Goal: Information Seeking & Learning: Learn about a topic

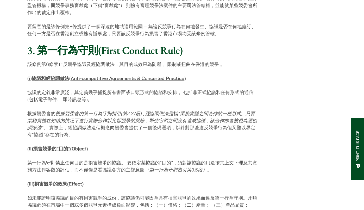
scroll to position [554, 0]
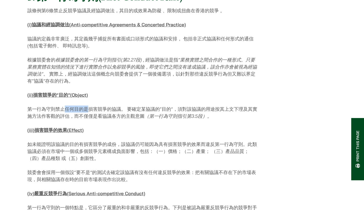
drag, startPoint x: 63, startPoint y: 99, endPoint x: 88, endPoint y: 99, distance: 24.7
click at [88, 105] on p "第一行為守則禁止任何目的是損害競爭的協議。 要確定某協議的“目的”，須對該協議的用途按其上文下理及其實施方法作客觀的評估，而不僅僅是看協議各方的主觀意圖 （第…" at bounding box center [143, 112] width 232 height 14
drag, startPoint x: 27, startPoint y: 131, endPoint x: 155, endPoint y: 130, distance: 128.2
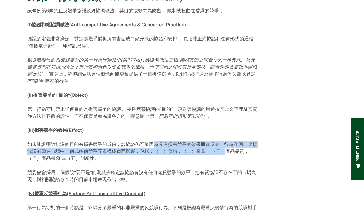
drag, startPoint x: 153, startPoint y: 134, endPoint x: 226, endPoint y: 139, distance: 73.0
click at [226, 140] on p "如未能證明該協議的目的有損害競爭的成份，該協議仍可能因為具有損害競爭的效果而違反第一行為守則。此類協議必須在市場中一個或多個競爭元素構成負面影響，包括：（一）…" at bounding box center [143, 150] width 232 height 21
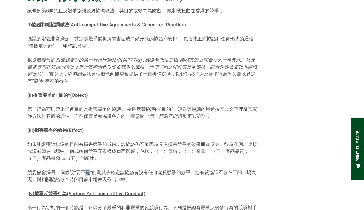
drag, startPoint x: 87, startPoint y: 162, endPoint x: 90, endPoint y: 162, distance: 3.4
click at [90, 168] on p "競委會會採用一個假設“要不是”的測試去確定該協議有沒有任何違反競爭的效果：把有關協議不存在下的市場表現，與相關協議存在時的目前市場表現作出比較。" at bounding box center [143, 175] width 232 height 14
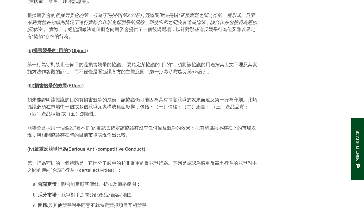
click at [92, 159] on p "第一行為守則的一個特點是，它區分了嚴重的和非嚴重的反競爭行為。下列是被認為嚴重反競爭行為的競爭對手之間的橫向“合謀” 行為（cartel activities…" at bounding box center [143, 166] width 232 height 14
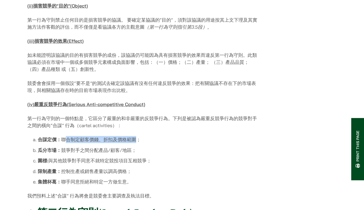
drag, startPoint x: 64, startPoint y: 130, endPoint x: 135, endPoint y: 128, distance: 70.5
click at [135, 136] on li "合謀定價： 聯合制定顧客價錢、折扣及價格範圍；" at bounding box center [148, 139] width 221 height 7
click at [138, 136] on li "合謀定價： 聯合制定顧客價錢、折扣及價格範圍；" at bounding box center [148, 139] width 221 height 7
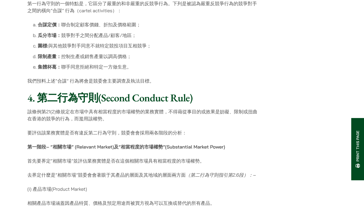
scroll to position [652, 0]
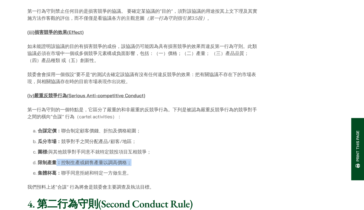
drag, startPoint x: 58, startPoint y: 154, endPoint x: 144, endPoint y: 155, distance: 85.8
click at [144, 159] on li "限制產量： 控制生產或銷售產量以調高價格；" at bounding box center [148, 162] width 221 height 7
drag, startPoint x: 63, startPoint y: 120, endPoint x: 150, endPoint y: 121, distance: 87.1
click at [150, 127] on li "合謀定價： 聯合制定顧客價錢、折扣及價格範圍；" at bounding box center [148, 130] width 221 height 7
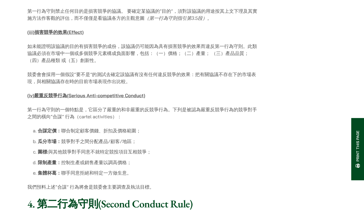
click at [205, 138] on li "瓜分市場： 競爭對手之間分配產品/顧客/地區；" at bounding box center [148, 141] width 221 height 7
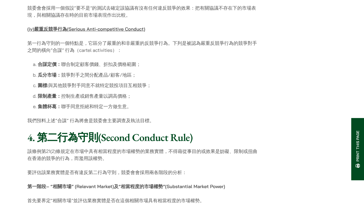
scroll to position [610, 0]
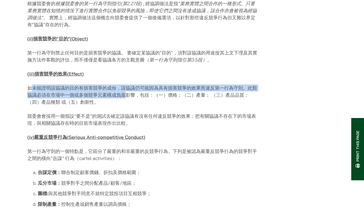
drag, startPoint x: 32, startPoint y: 80, endPoint x: 128, endPoint y: 83, distance: 96.0
click at [128, 84] on p "如未能證明該協議的目的有損害競爭的成份，該協議仍可能因為具有損害競爭的效果而違反第一行為守則。此類協議必須在市場中一個或多個競爭元素構成負面影響，包括：（一）…" at bounding box center [143, 94] width 232 height 21
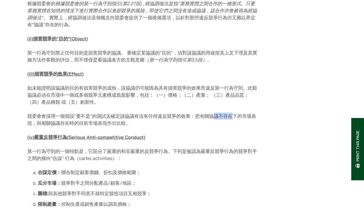
drag, startPoint x: 211, startPoint y: 107, endPoint x: 231, endPoint y: 106, distance: 20.0
click at [231, 112] on p "競委會會採用一個假設“要不是”的測試去確定該協議有沒有任何違反競爭的效果：把有關協議不存在下的市場表現，與相關協議存在時的目前市場表現作出比較。" at bounding box center [143, 119] width 232 height 14
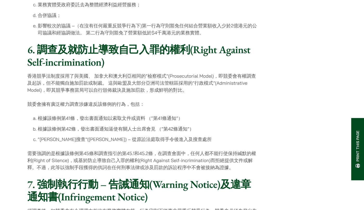
scroll to position [1446, 0]
